Goal: Information Seeking & Learning: Learn about a topic

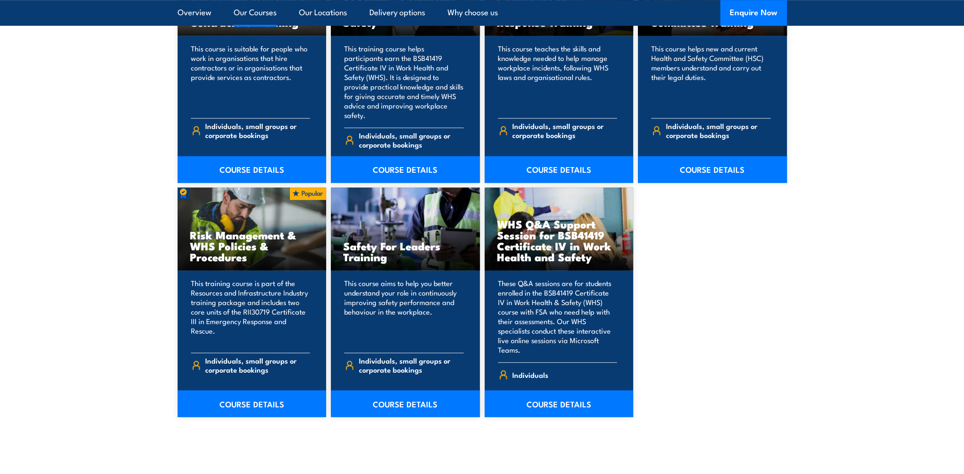
scroll to position [714, 0]
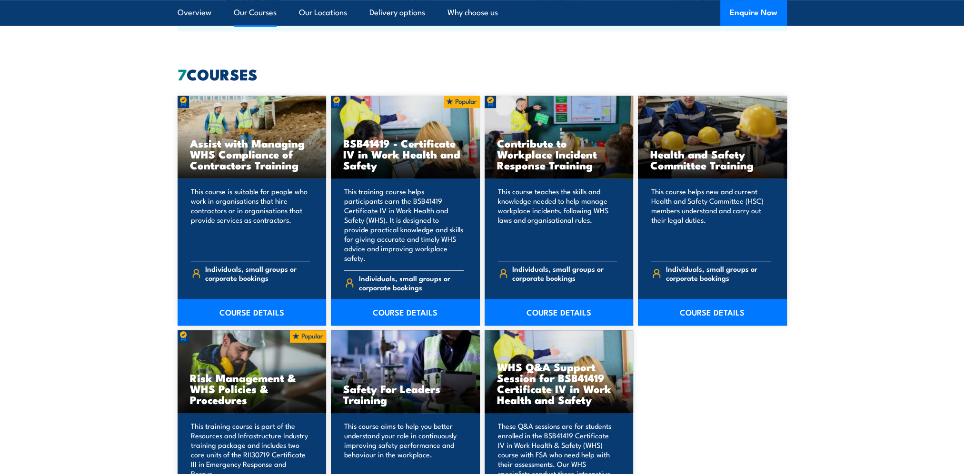
click at [413, 299] on link "COURSE DETAILS" at bounding box center [405, 312] width 149 height 27
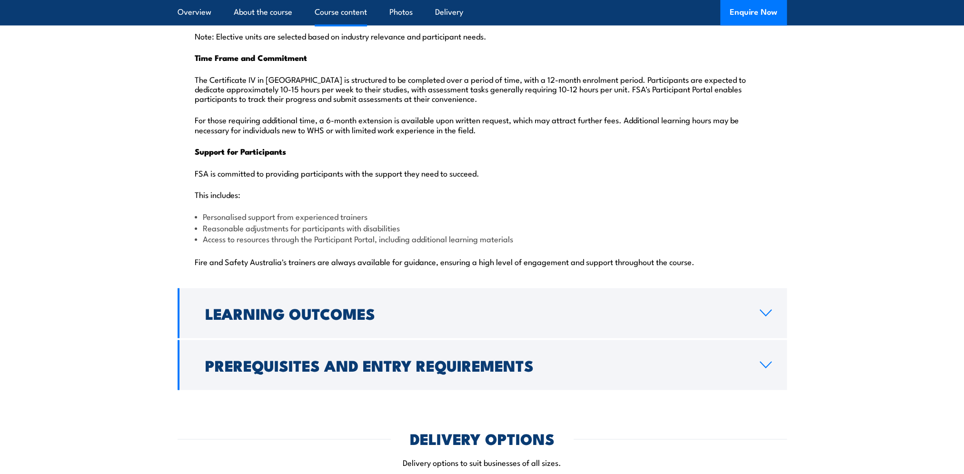
scroll to position [2429, 0]
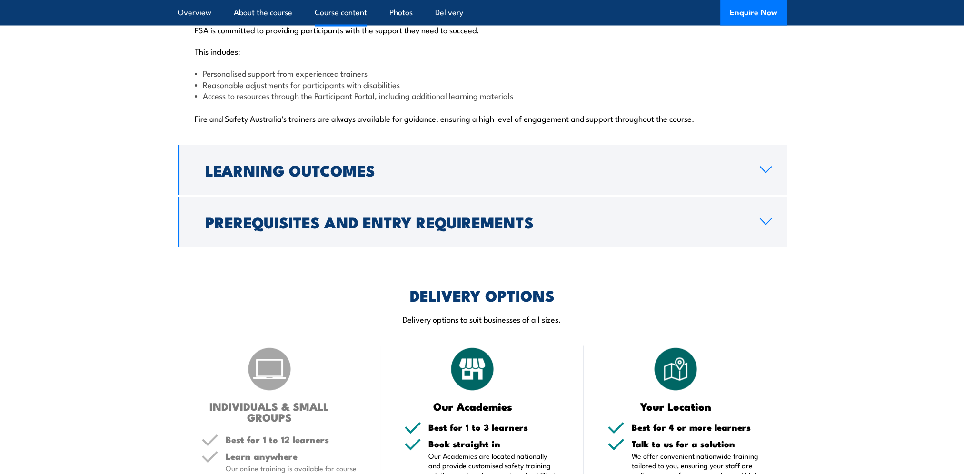
click at [763, 202] on link "Prerequisites and Entry Requirements" at bounding box center [483, 222] width 610 height 50
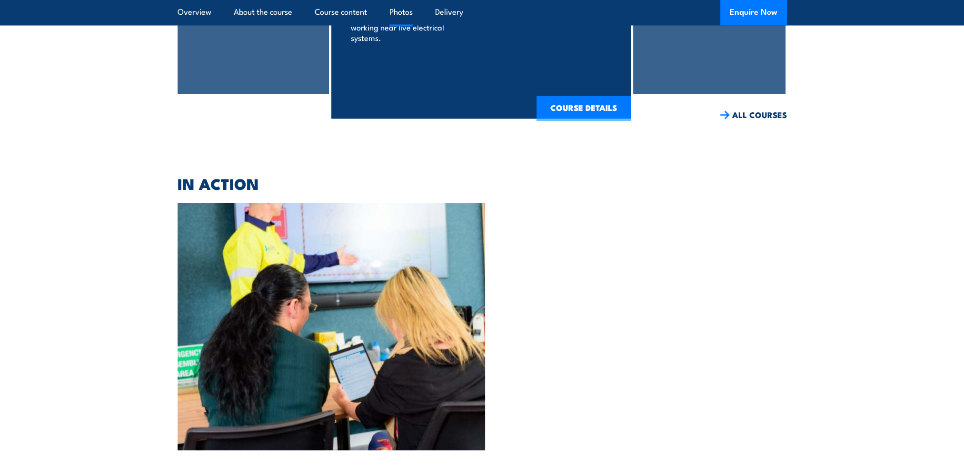
scroll to position [2521, 0]
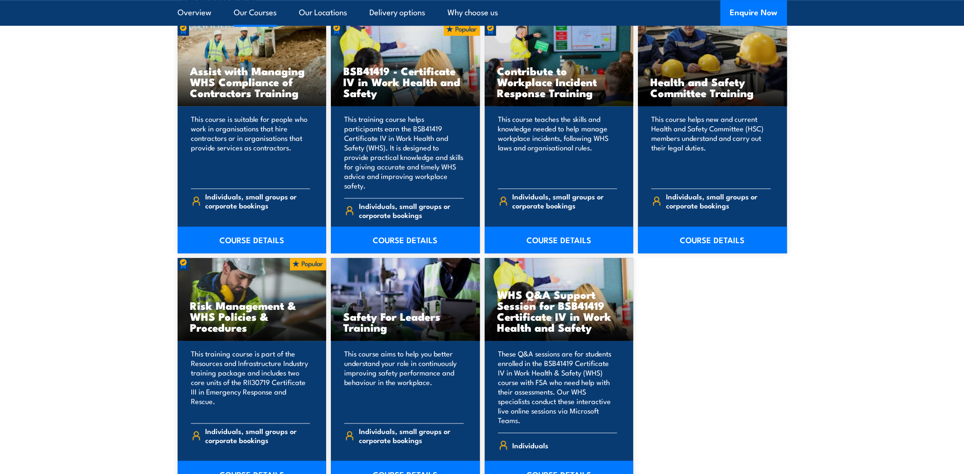
scroll to position [714, 0]
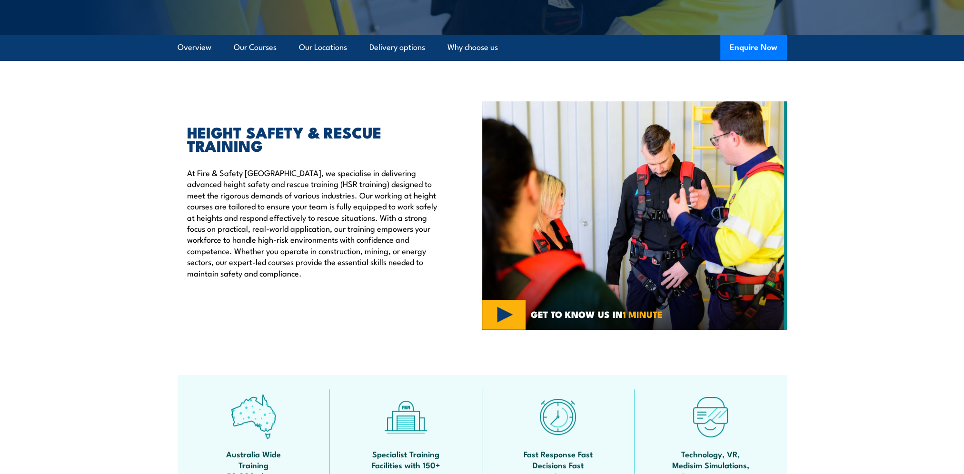
scroll to position [381, 0]
